Goal: Task Accomplishment & Management: Manage account settings

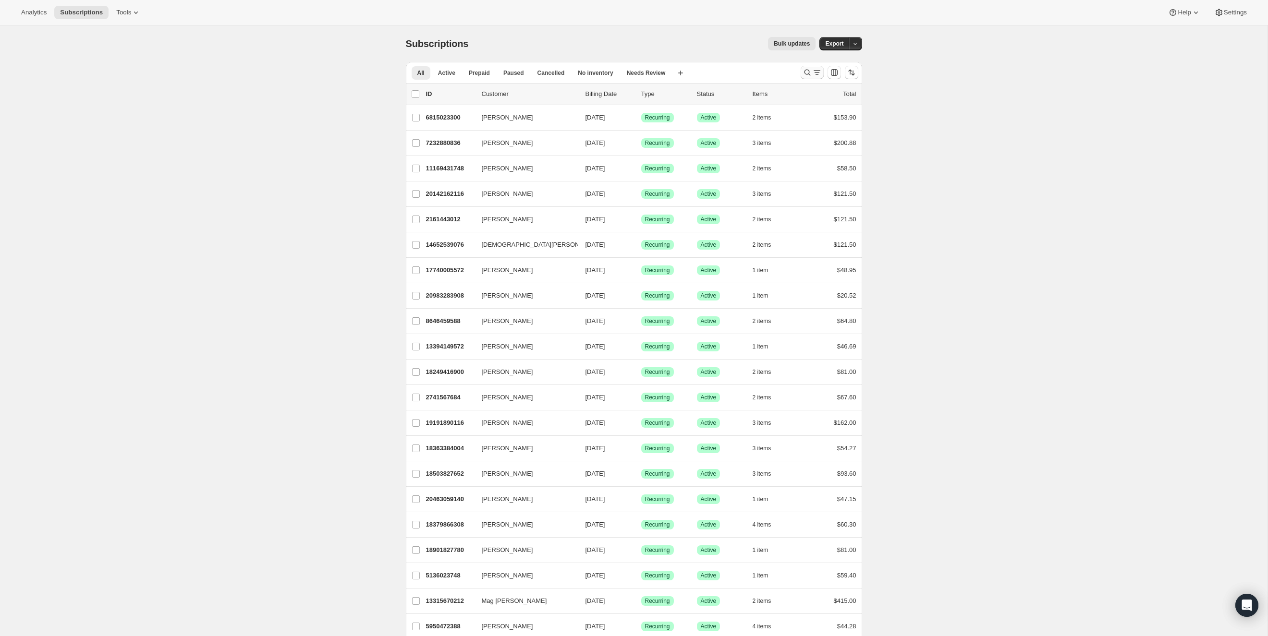
click at [806, 73] on icon "Search and filter results" at bounding box center [808, 73] width 10 height 10
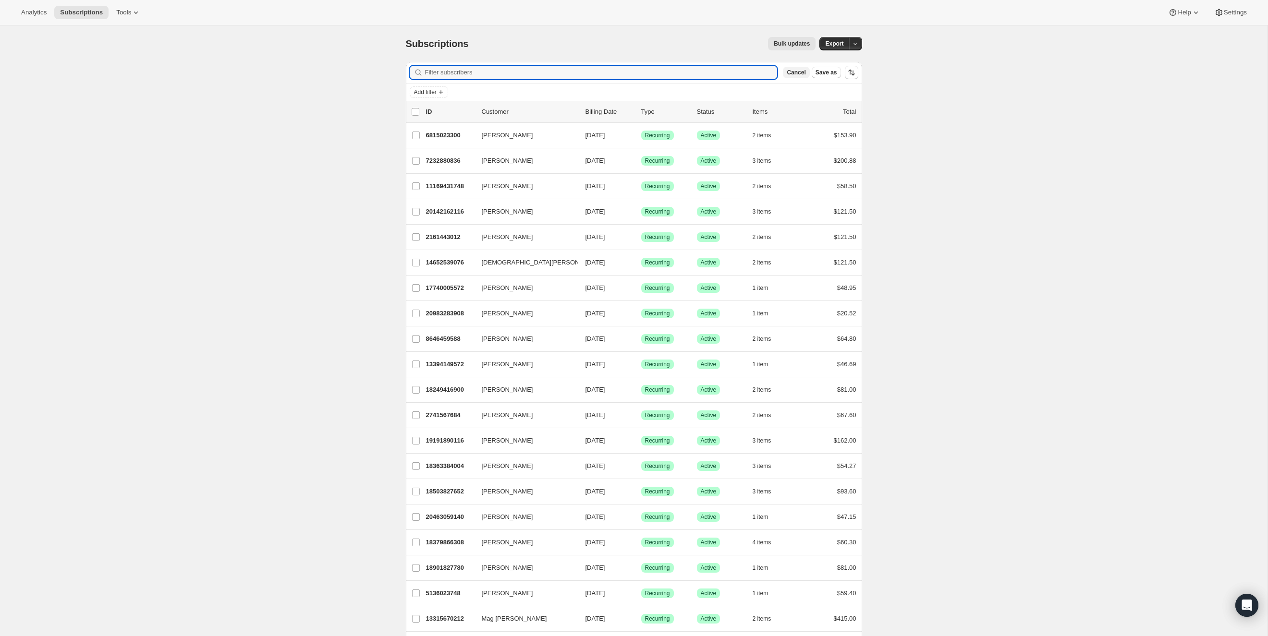
paste input "[EMAIL_ADDRESS][DOMAIN_NAME]"
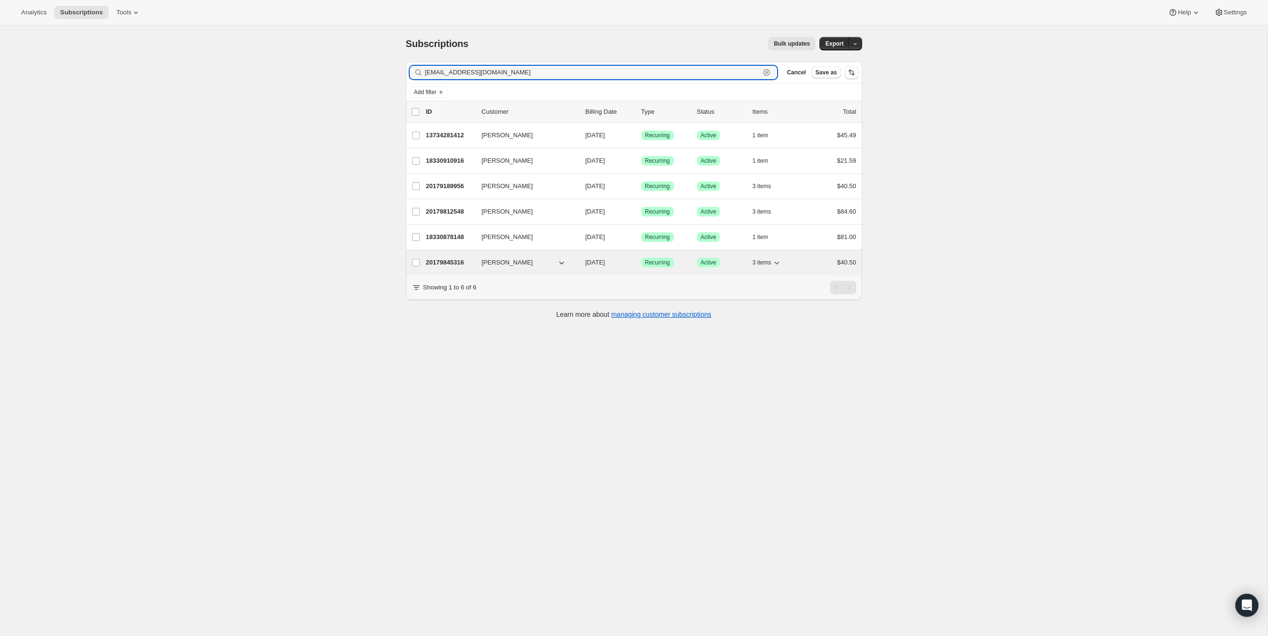
type input "[EMAIL_ADDRESS][DOMAIN_NAME]"
click at [776, 263] on icon "button" at bounding box center [777, 263] width 10 height 10
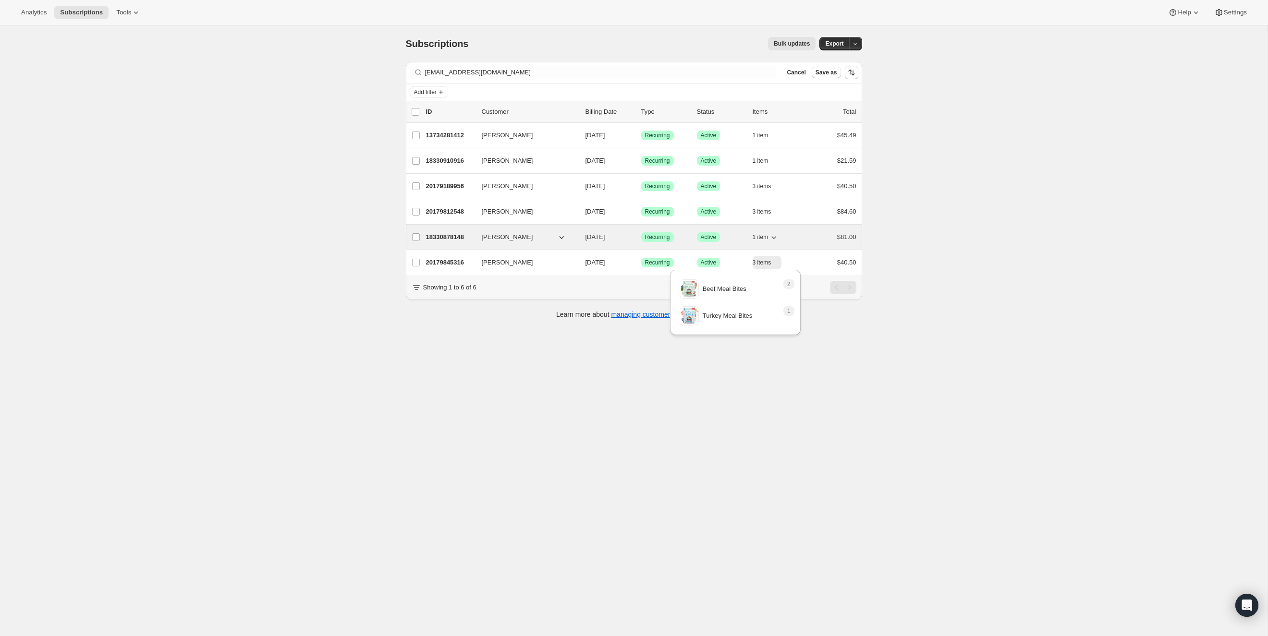
click at [777, 236] on icon "button" at bounding box center [774, 237] width 10 height 10
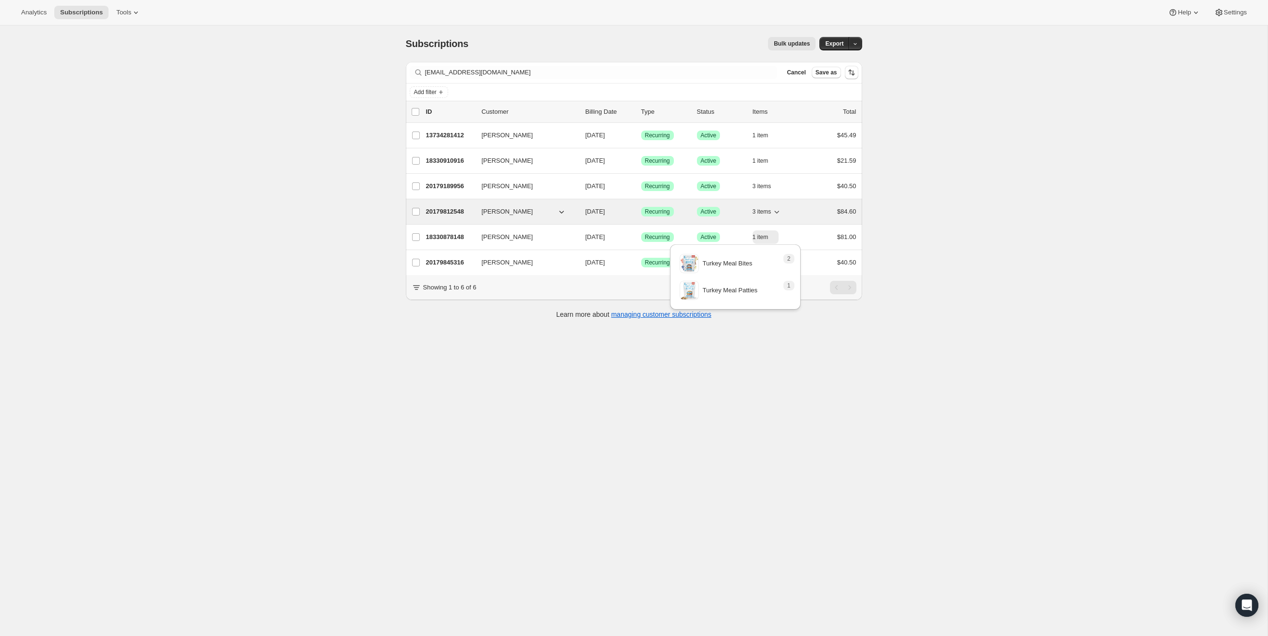
click at [779, 210] on icon "button" at bounding box center [777, 212] width 10 height 10
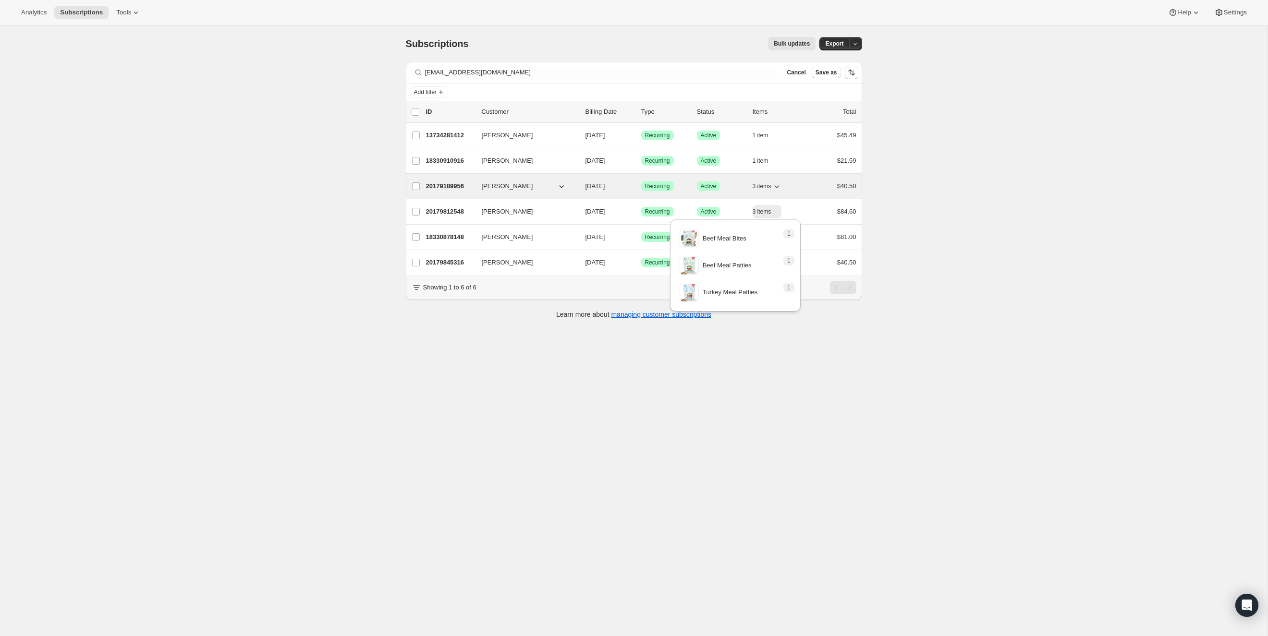
click at [778, 185] on icon "button" at bounding box center [777, 186] width 5 height 3
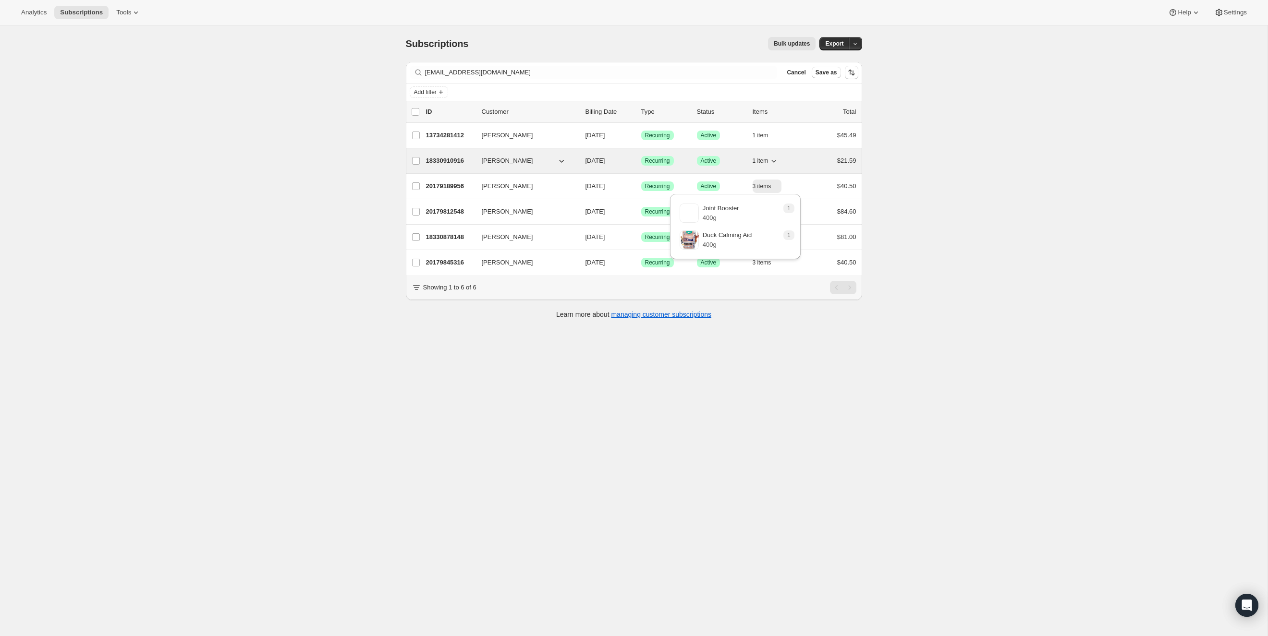
click at [779, 158] on icon "button" at bounding box center [774, 161] width 10 height 10
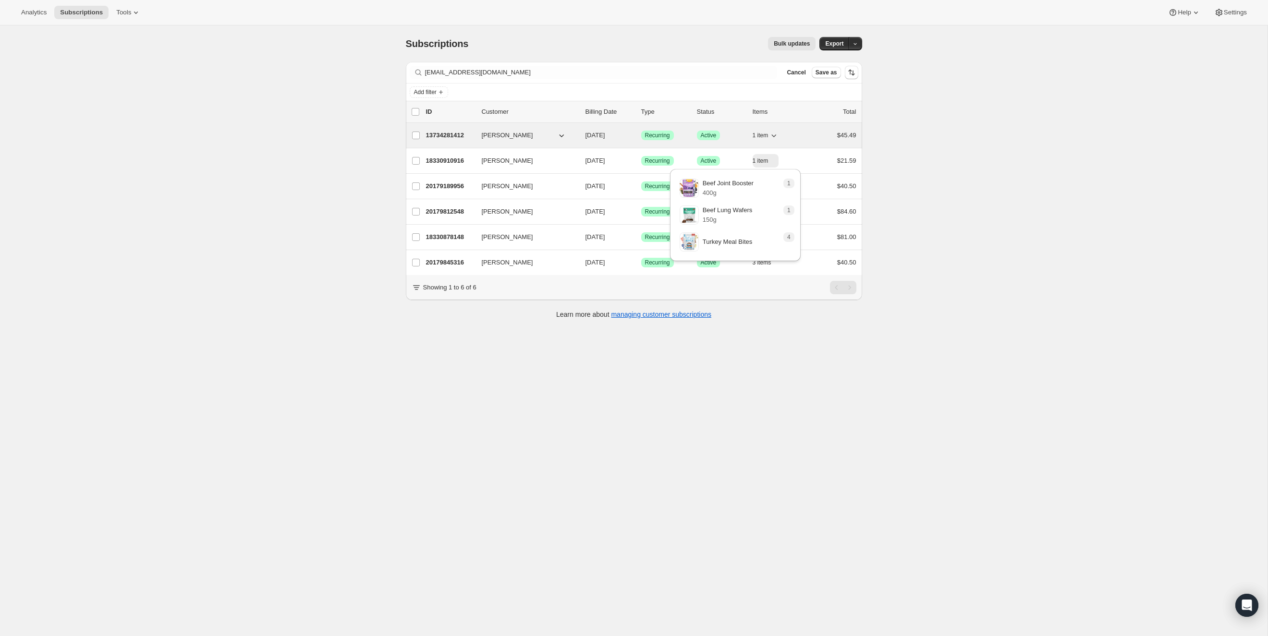
click at [776, 133] on icon "button" at bounding box center [774, 136] width 10 height 10
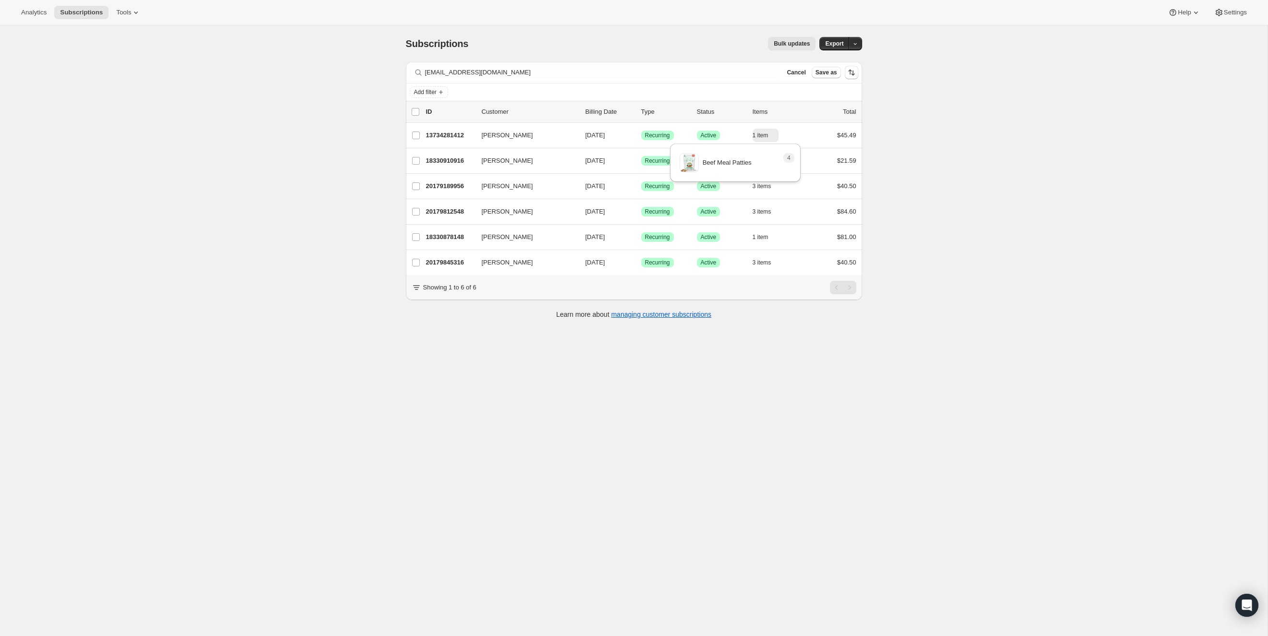
click at [1001, 134] on div "Subscriptions. This page is ready Subscriptions Bulk updates More actions Bulk …" at bounding box center [634, 343] width 1268 height 636
